Goal: Transaction & Acquisition: Purchase product/service

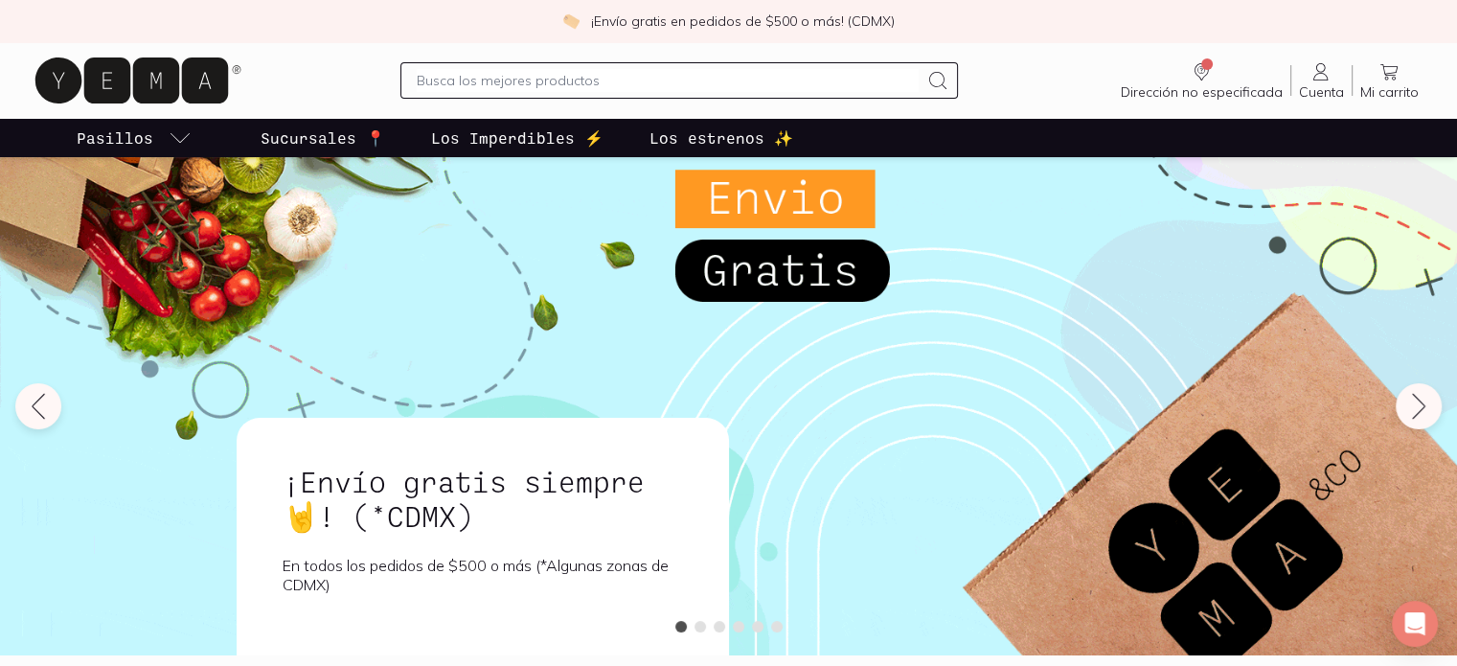
click at [649, 91] on input "text" at bounding box center [668, 80] width 503 height 23
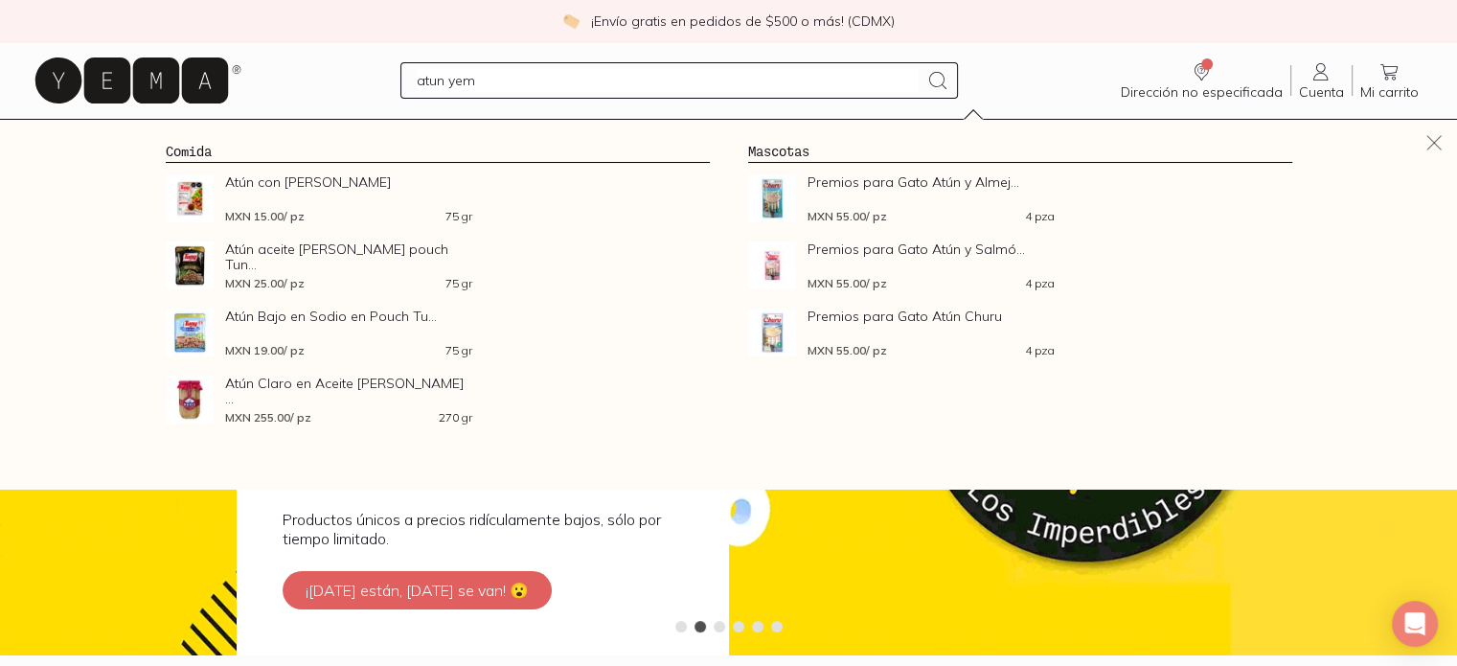
type input "atun yema"
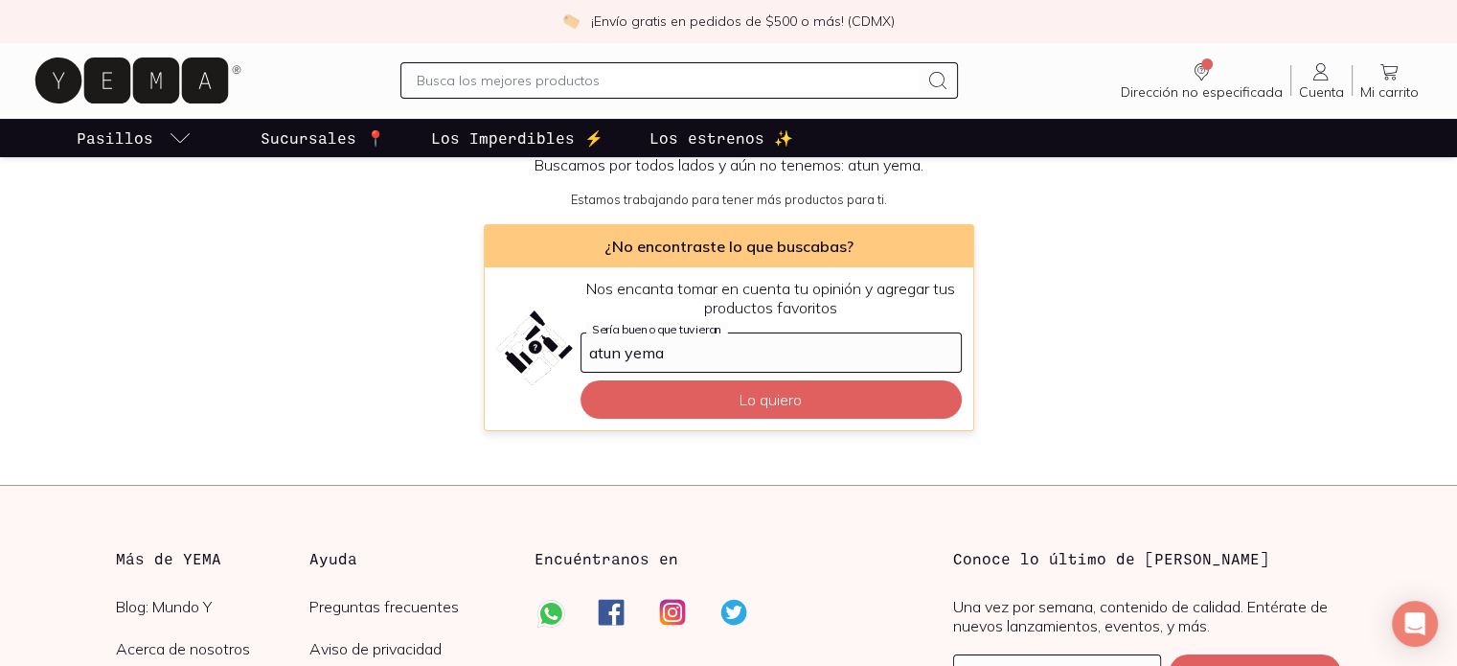
scroll to position [175, 0]
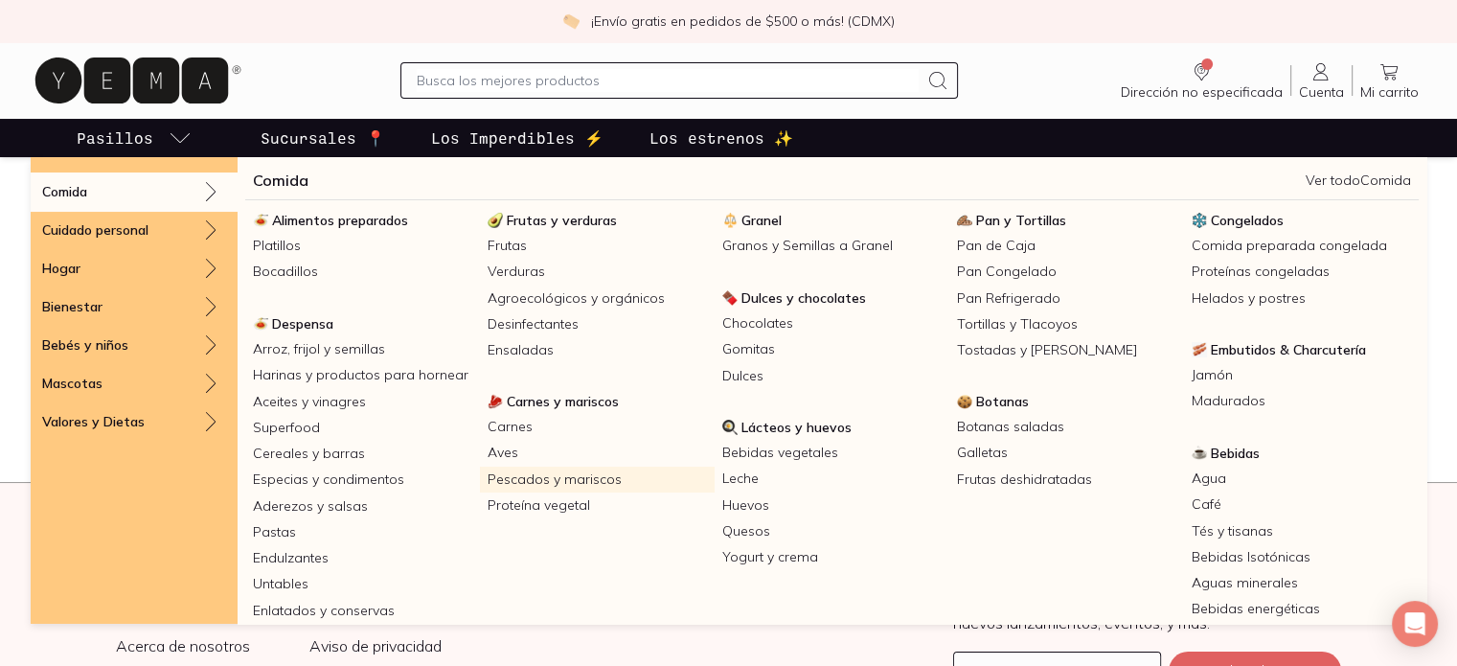
click at [522, 480] on link "Pescados y mariscos" at bounding box center [597, 480] width 235 height 26
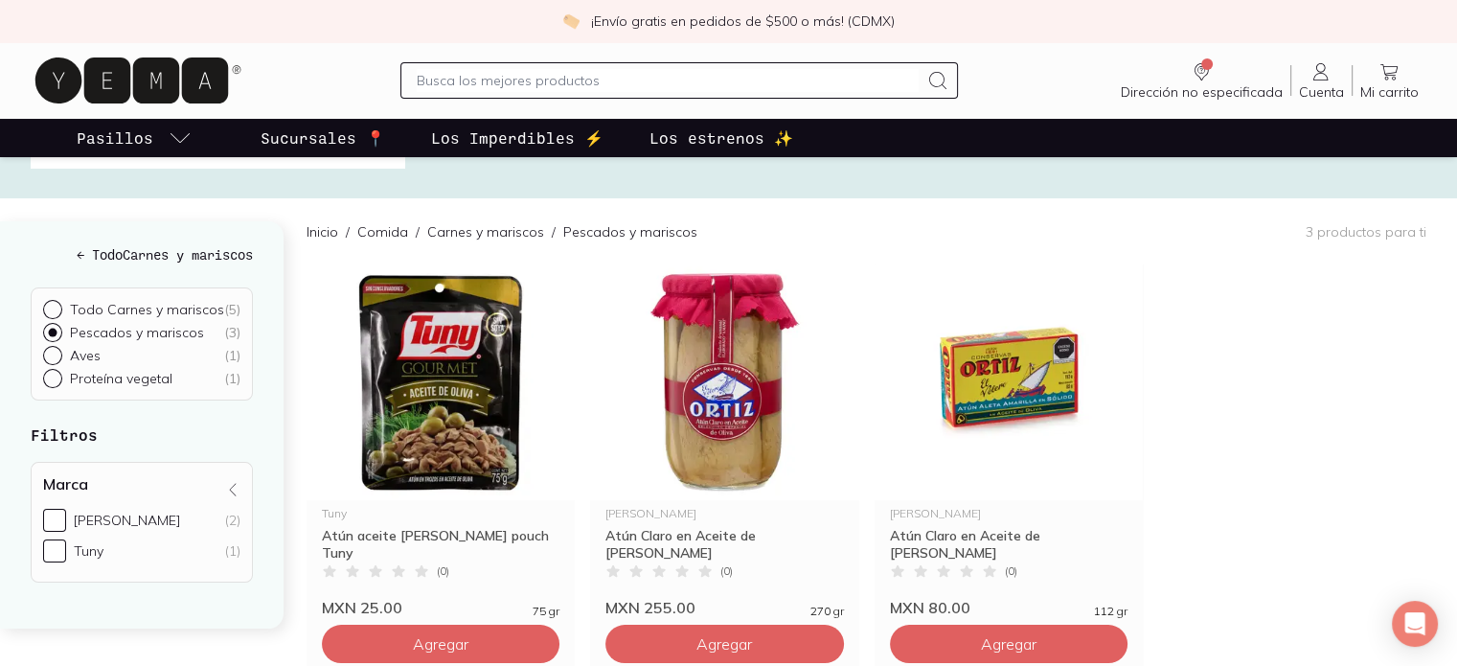
scroll to position [139, 0]
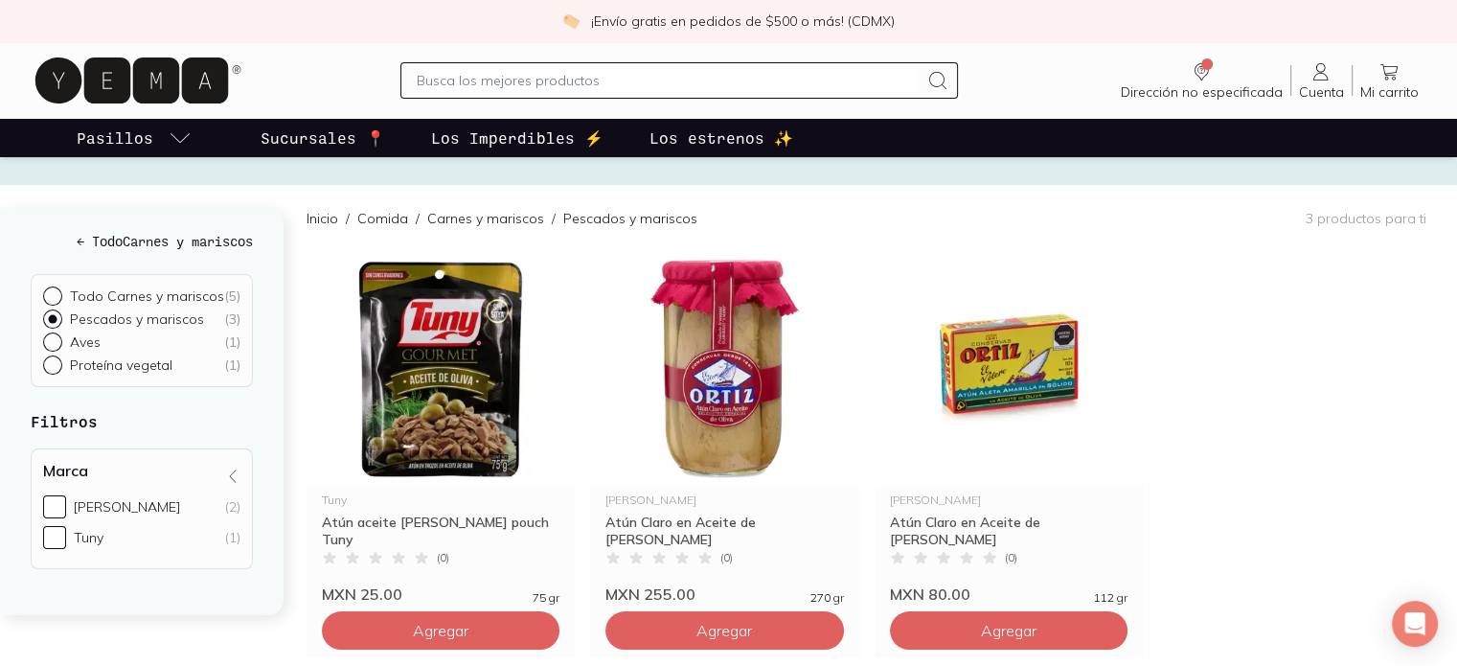
click at [180, 294] on p "Todo Carnes y mariscos" at bounding box center [147, 295] width 154 height 17
click at [58, 294] on input "Todo Carnes y mariscos ( 5 )" at bounding box center [50, 293] width 15 height 15
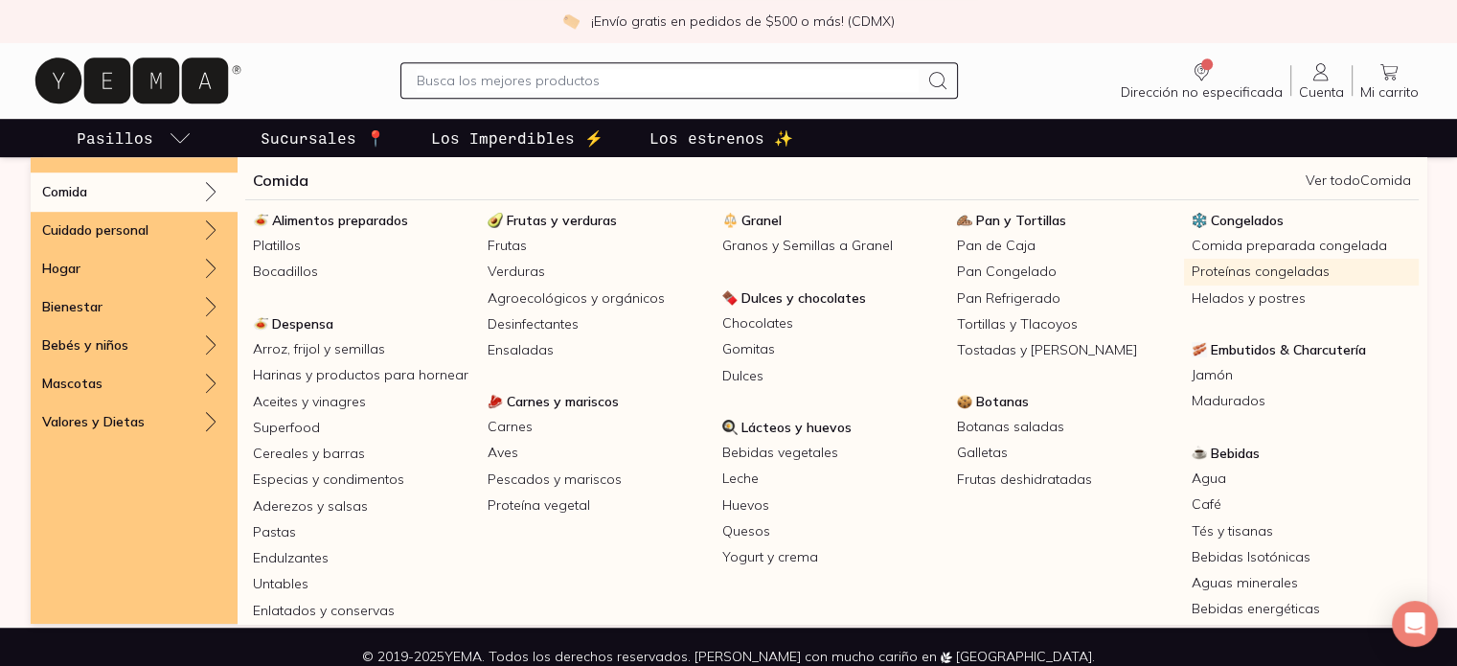
click at [1293, 273] on link "Proteínas congeladas" at bounding box center [1301, 272] width 235 height 26
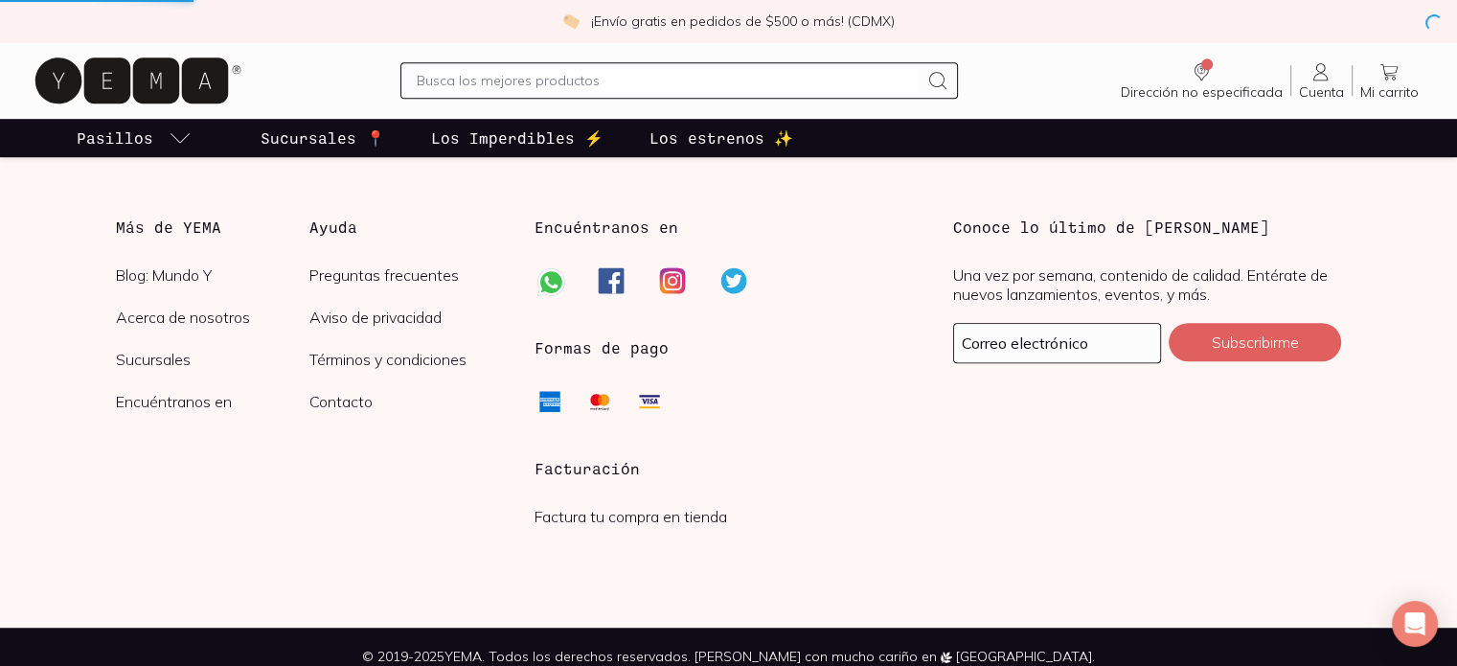
radio input "true"
